Goal: Task Accomplishment & Management: Use online tool/utility

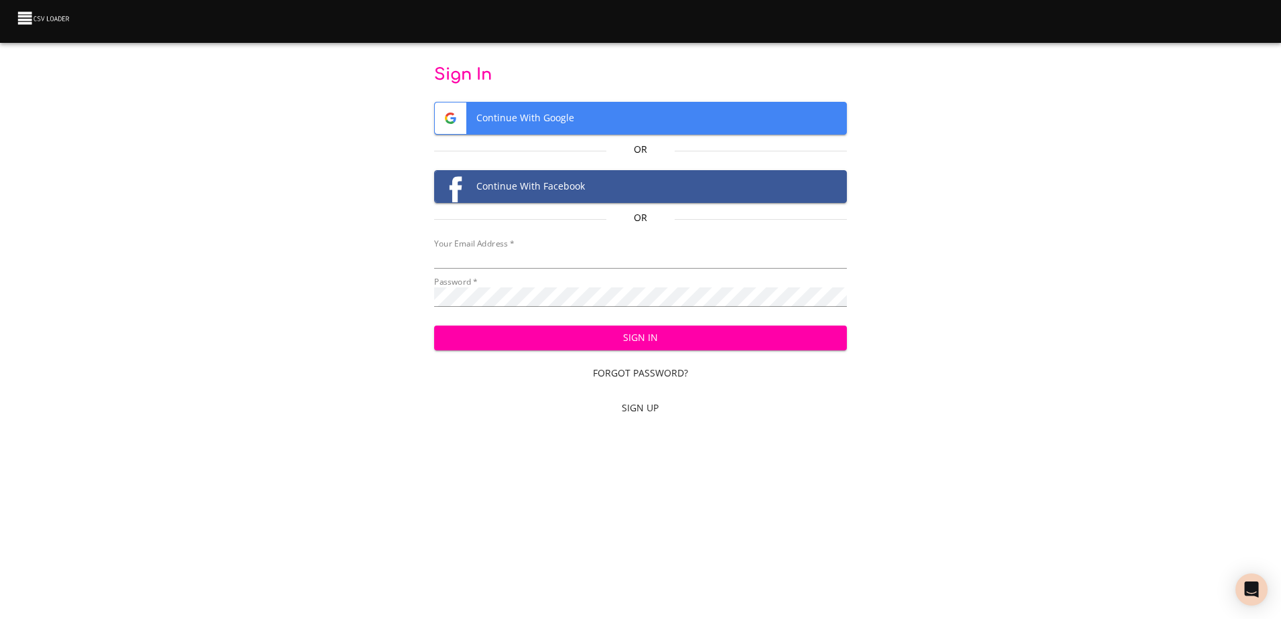
type input "[EMAIL_ADDRESS][DOMAIN_NAME]"
click at [689, 333] on span "Sign In" at bounding box center [640, 338] width 391 height 17
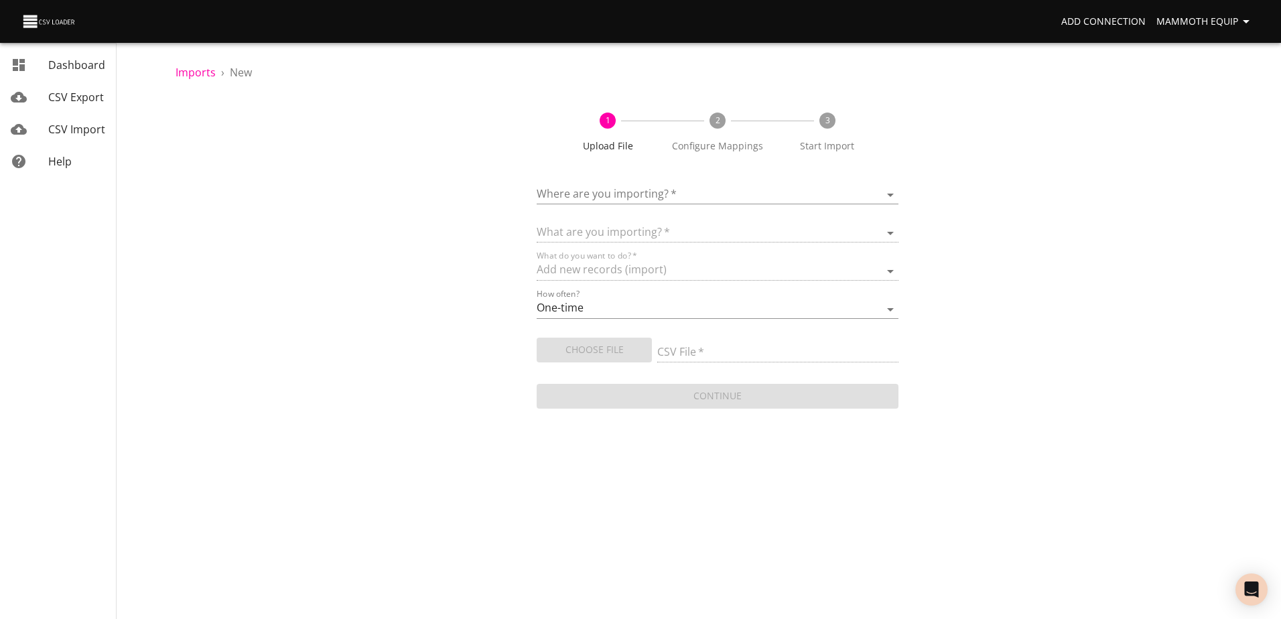
click at [892, 194] on body "Add Connection Mammoth Equip Dashboard CSV Export CSV Import Help Imports › New…" at bounding box center [640, 309] width 1281 height 619
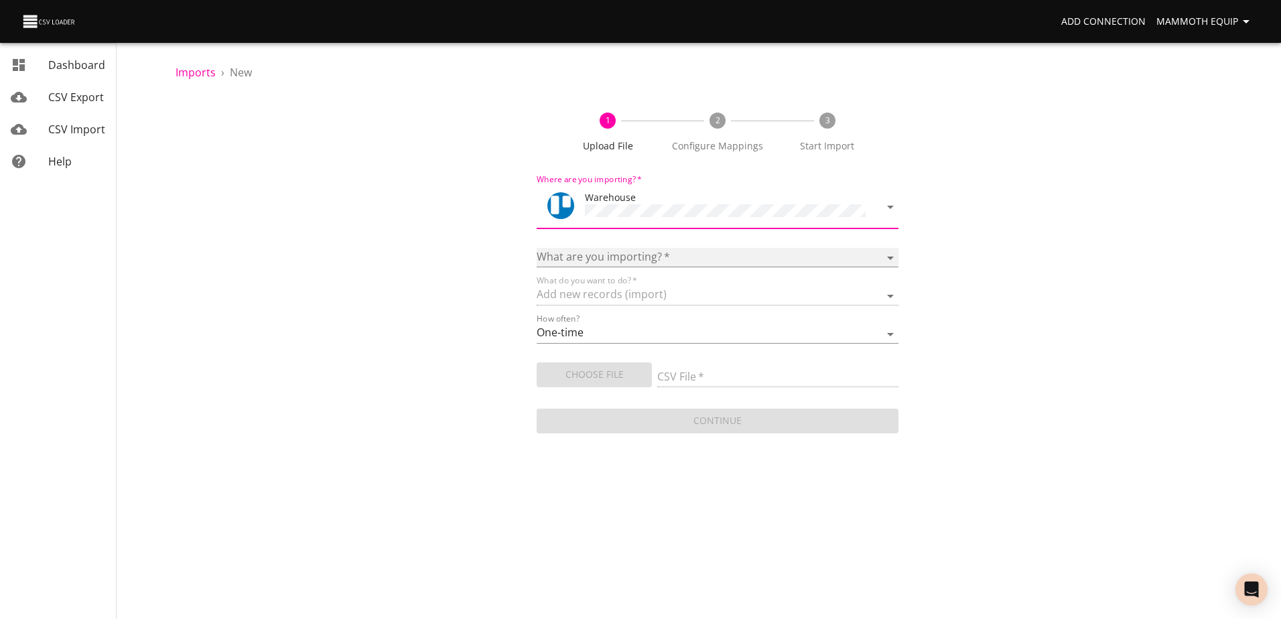
click at [890, 255] on select "Boards Cards Checkitems Checklists" at bounding box center [717, 257] width 361 height 19
select select "cards"
click at [537, 248] on select "Boards Cards Checkitems Checklists" at bounding box center [717, 257] width 361 height 19
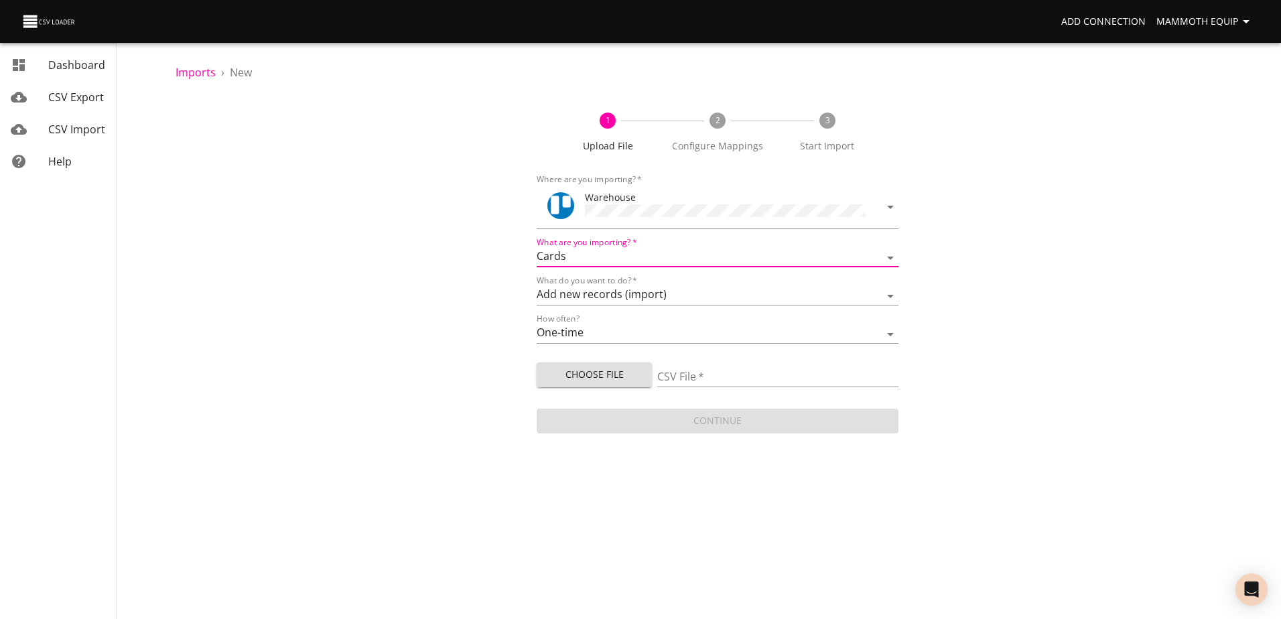
click at [621, 376] on span "Choose File" at bounding box center [594, 374] width 94 height 17
type input "Import1.xlsx"
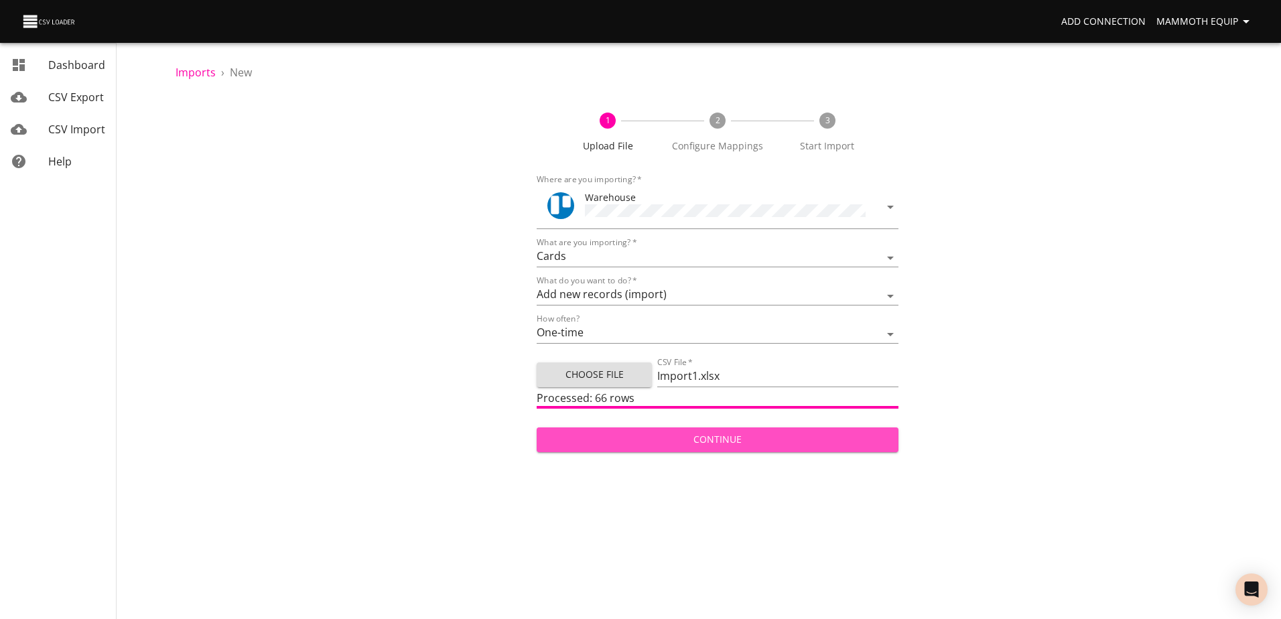
click at [705, 437] on span "Continue" at bounding box center [717, 439] width 340 height 17
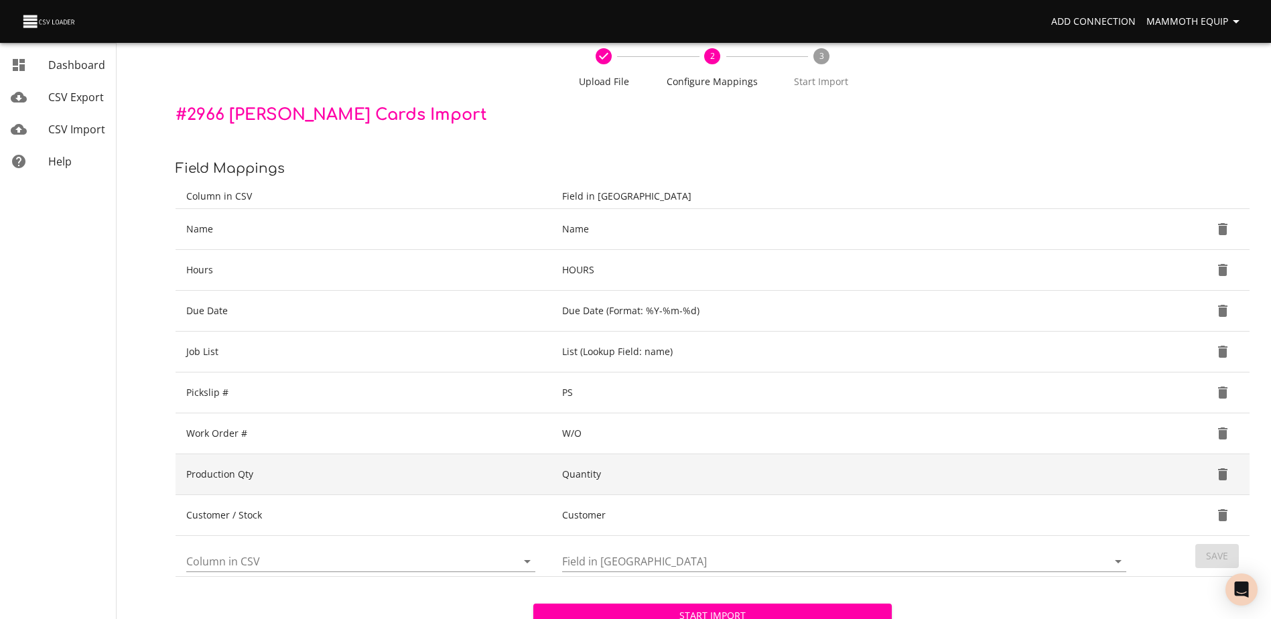
scroll to position [141, 0]
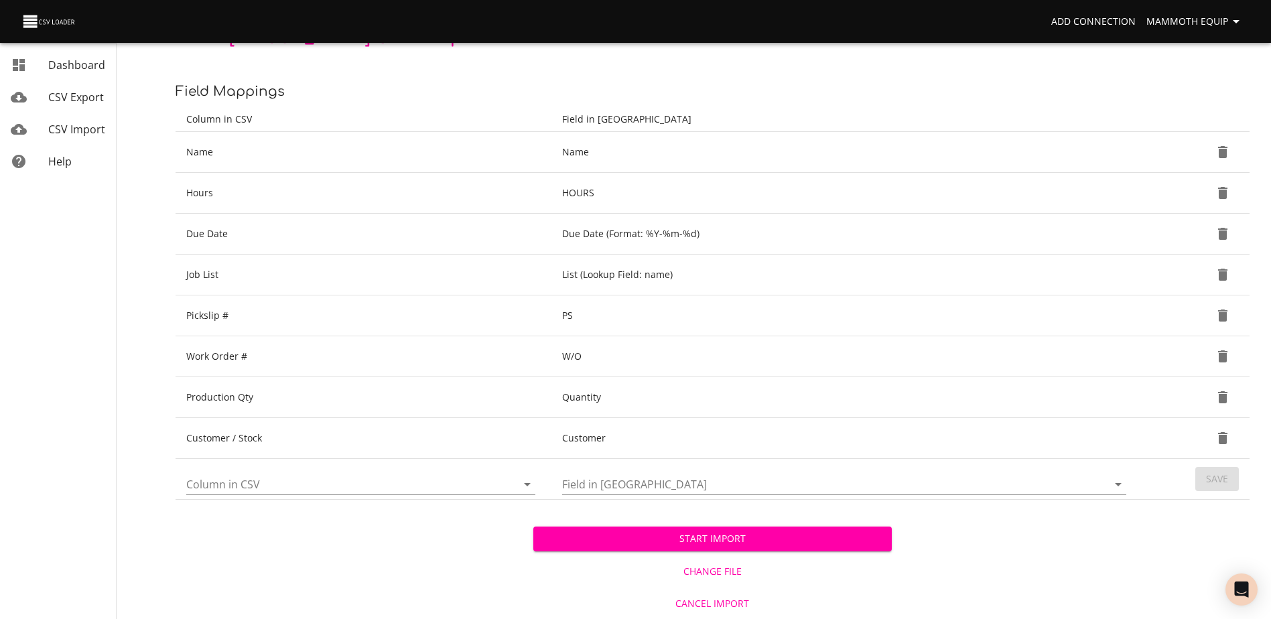
click at [605, 539] on span "Start Import" at bounding box center [712, 538] width 336 height 17
